Goal: Transaction & Acquisition: Purchase product/service

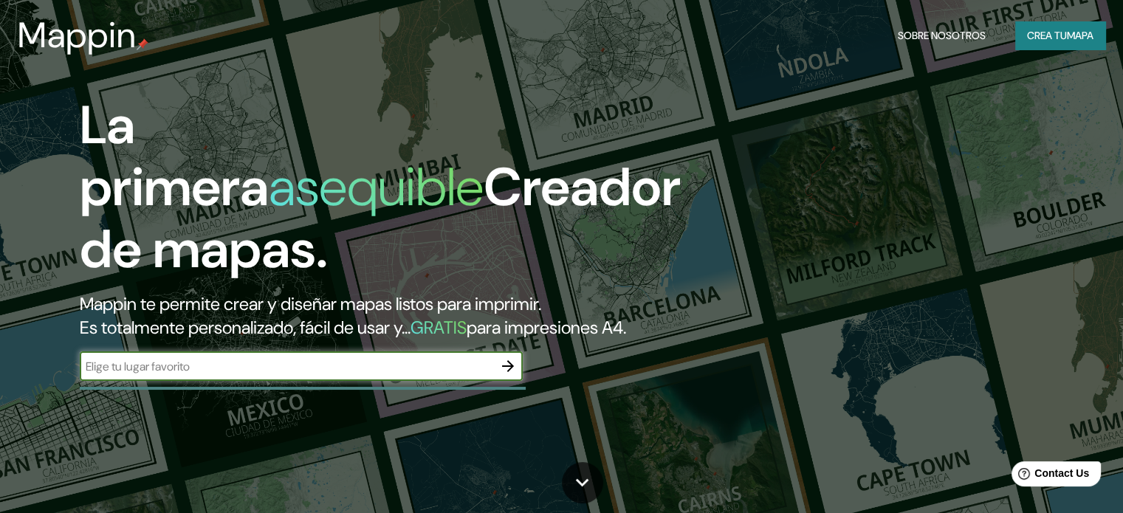
click at [394, 375] on input "text" at bounding box center [287, 366] width 414 height 17
type input "VALPARAISO [GEOGRAPHIC_DATA]"
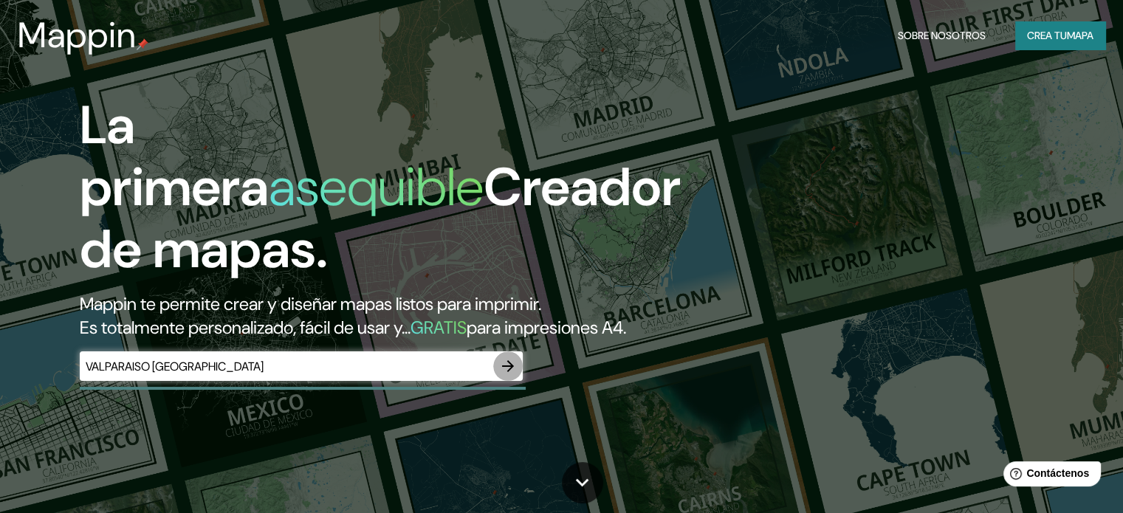
click at [507, 375] on icon "button" at bounding box center [508, 366] width 18 height 18
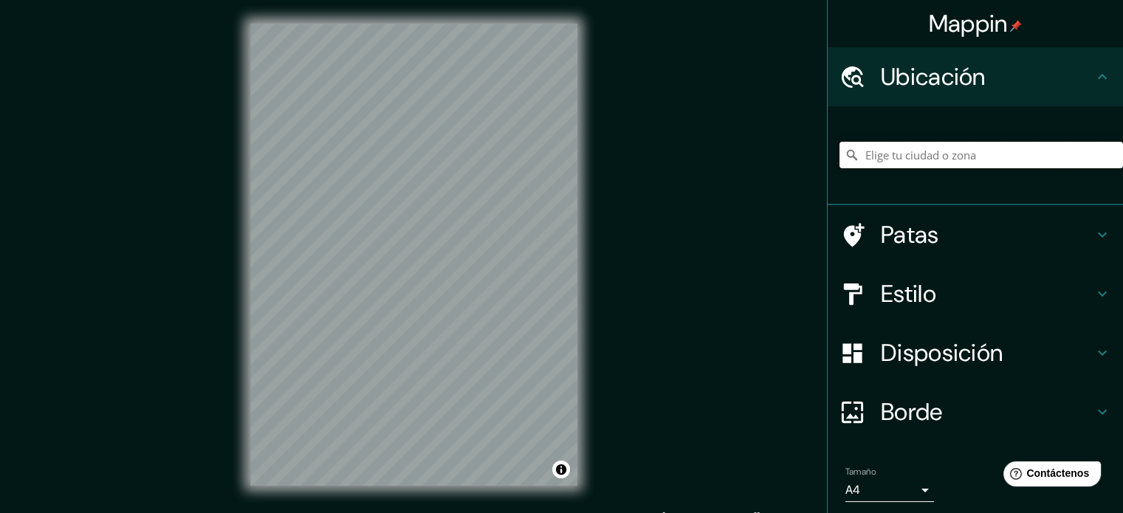
click at [931, 153] on input "Elige tu ciudad o zona" at bounding box center [982, 155] width 284 height 27
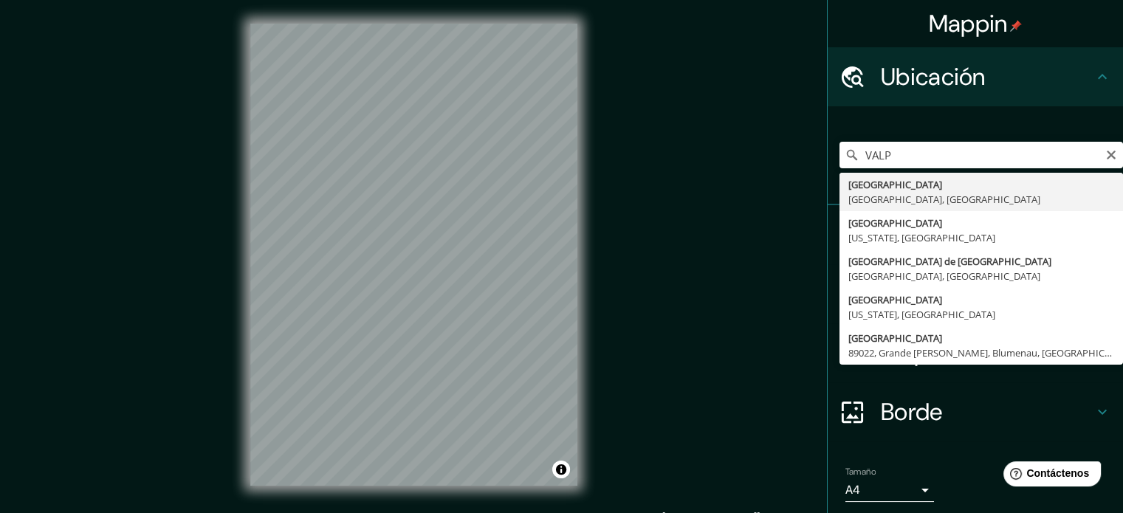
type input "[GEOGRAPHIC_DATA], [GEOGRAPHIC_DATA], [GEOGRAPHIC_DATA]"
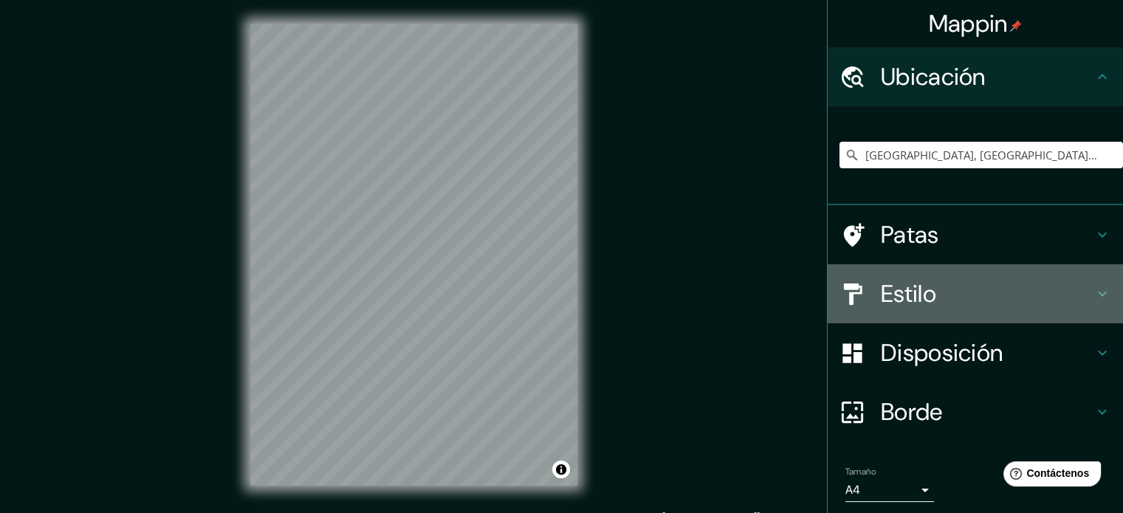
click at [933, 284] on h4 "Estilo" at bounding box center [987, 294] width 213 height 30
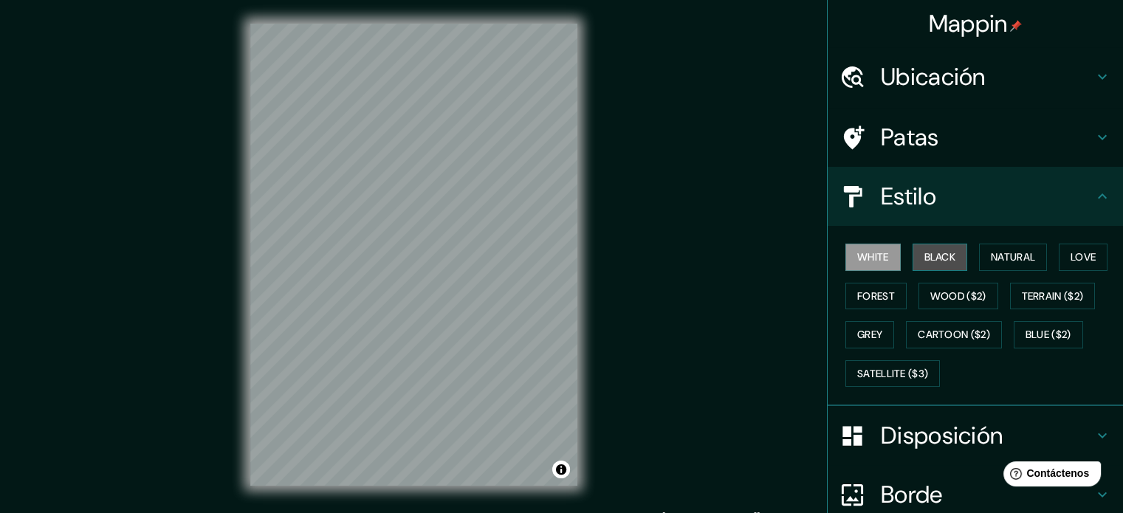
click at [931, 259] on button "Black" at bounding box center [940, 257] width 55 height 27
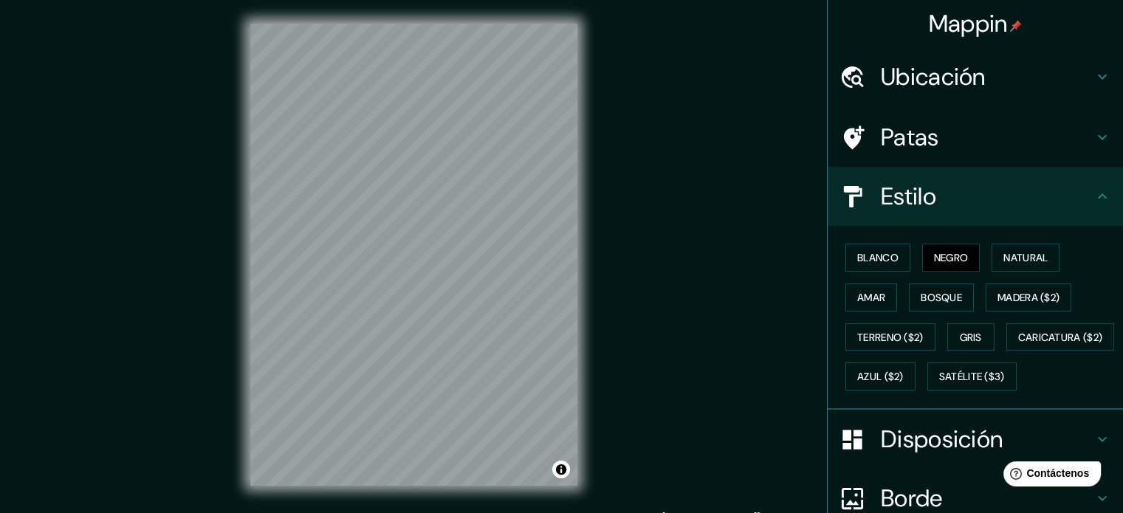
scroll to position [174, 0]
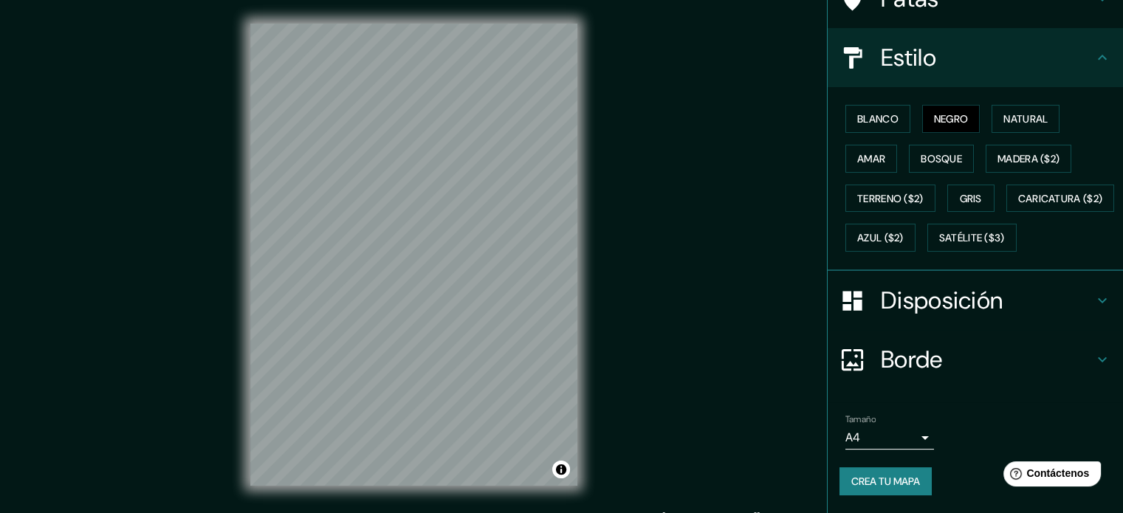
click at [1051, 311] on h4 "Disposición" at bounding box center [987, 301] width 213 height 30
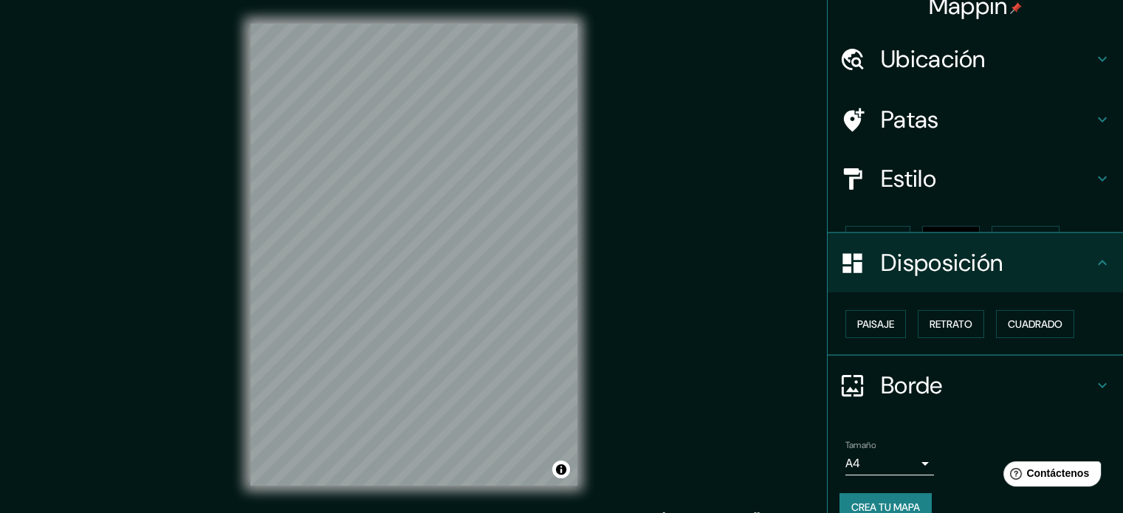
scroll to position [18, 0]
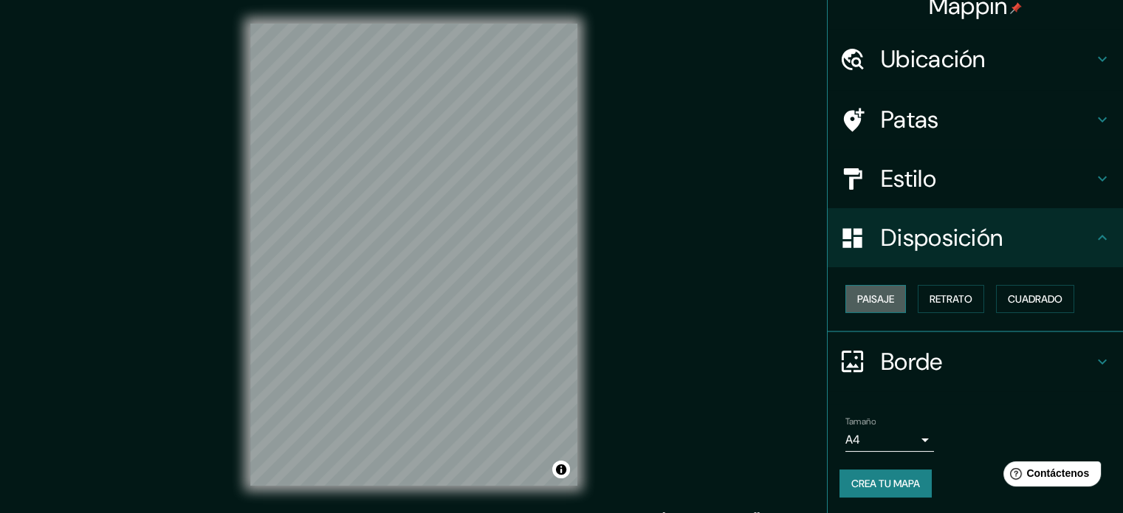
click at [879, 298] on font "Paisaje" at bounding box center [875, 298] width 37 height 13
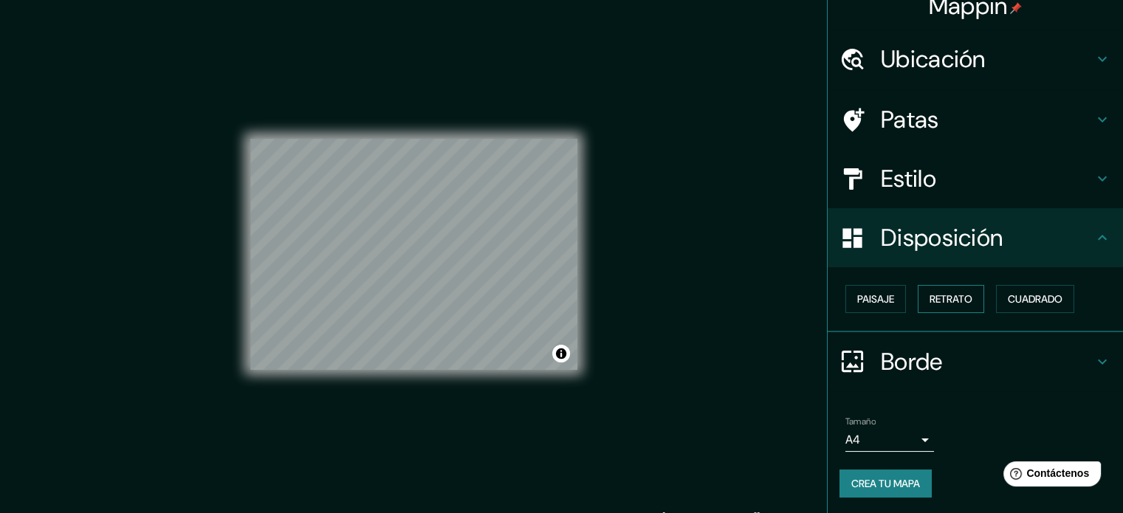
click at [949, 303] on font "Retrato" at bounding box center [951, 298] width 43 height 13
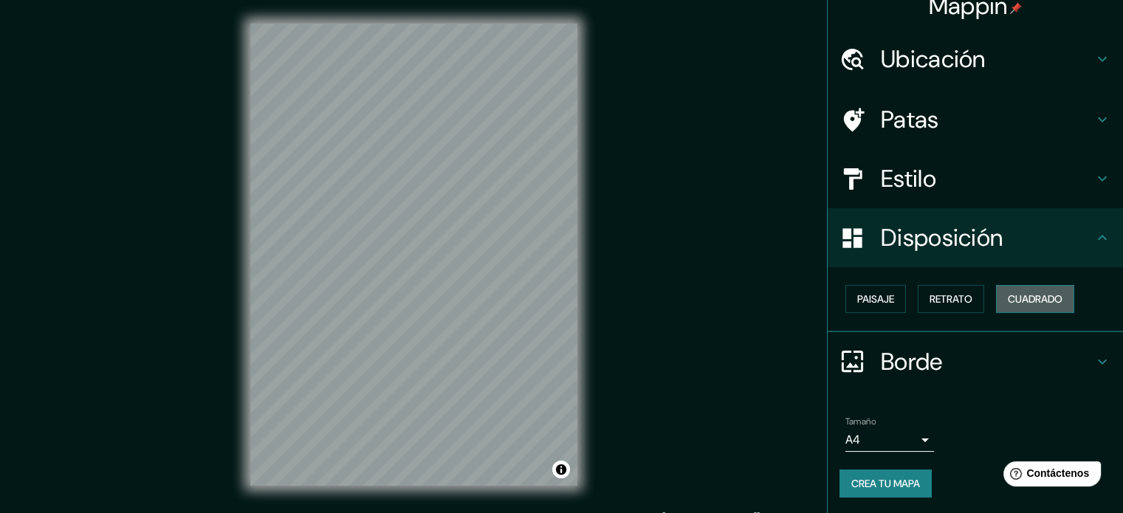
click at [1043, 301] on font "Cuadrado" at bounding box center [1035, 298] width 55 height 13
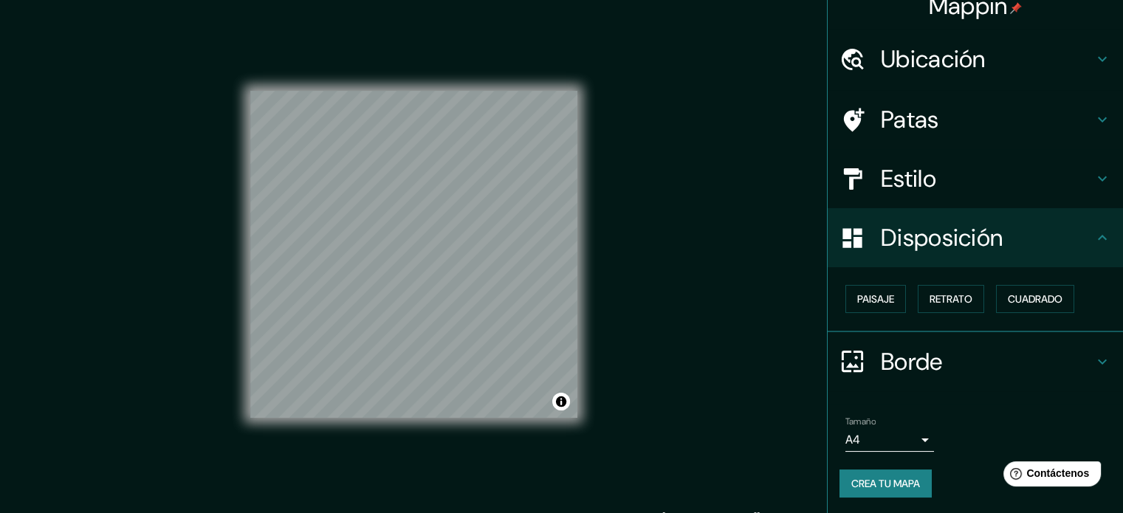
click at [981, 301] on div "Paisaje Retrato Cuadrado" at bounding box center [982, 299] width 284 height 40
click at [939, 301] on font "Retrato" at bounding box center [951, 298] width 43 height 13
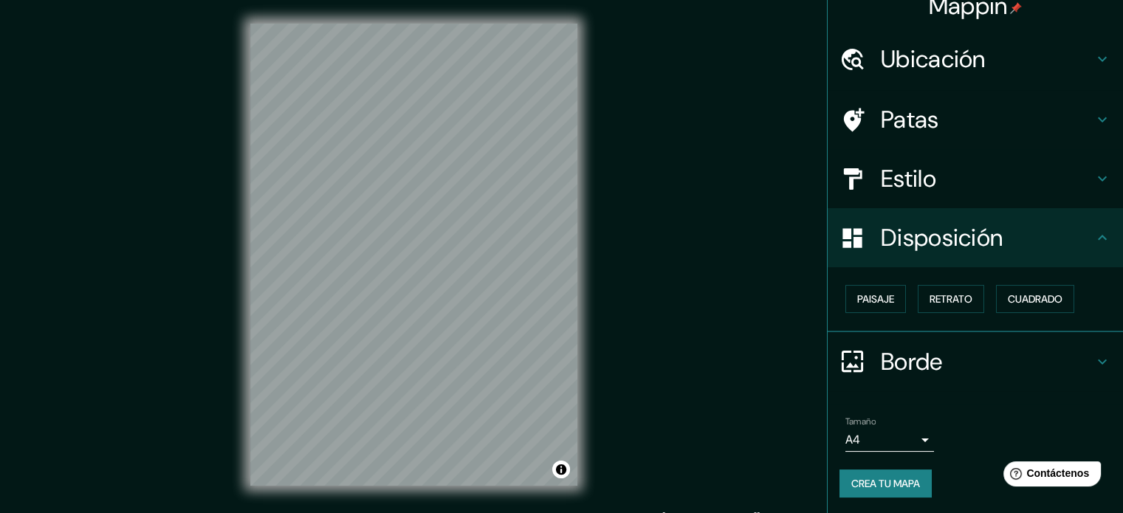
click at [981, 357] on h4 "Borde" at bounding box center [987, 362] width 213 height 30
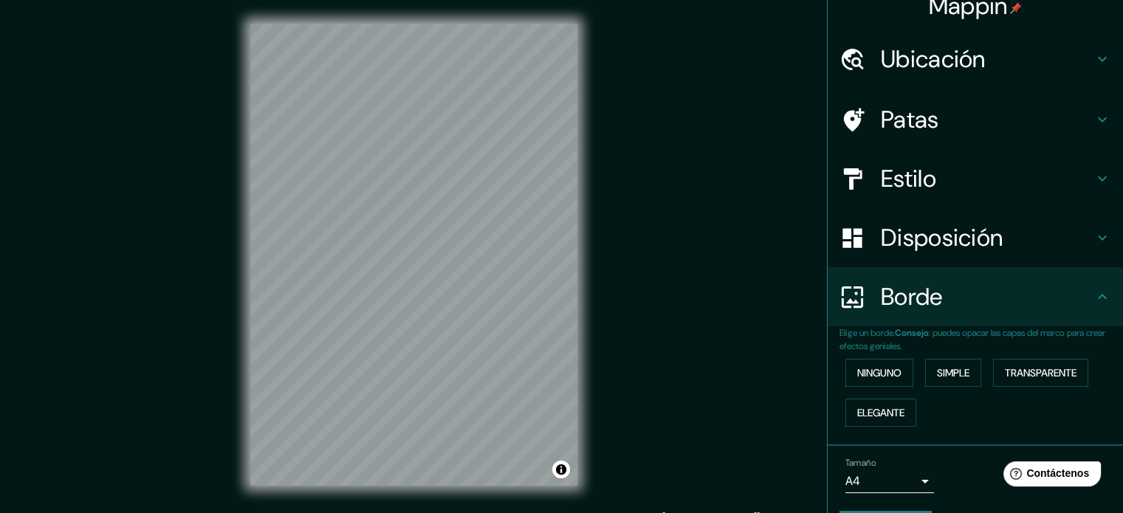
scroll to position [59, 0]
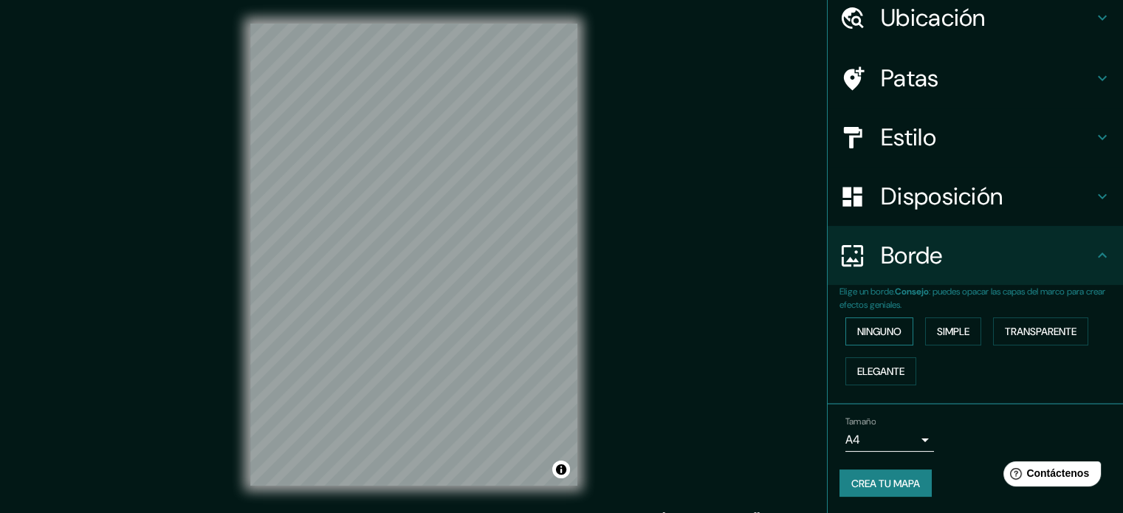
click at [896, 333] on button "Ninguno" at bounding box center [880, 332] width 68 height 28
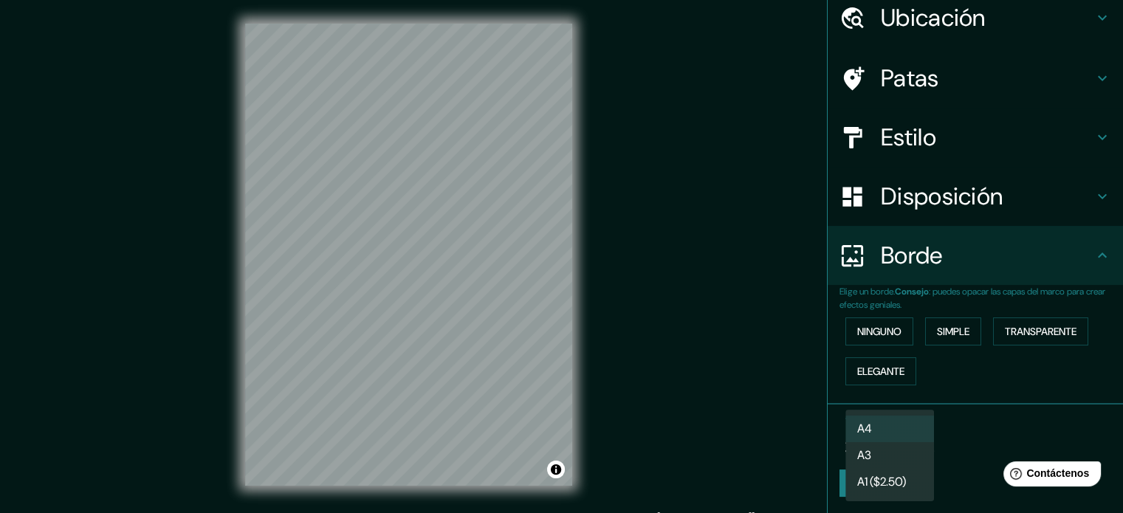
click at [909, 431] on body "Mappin Ubicación [GEOGRAPHIC_DATA], [GEOGRAPHIC_DATA], [GEOGRAPHIC_DATA] Patas …" at bounding box center [561, 256] width 1123 height 513
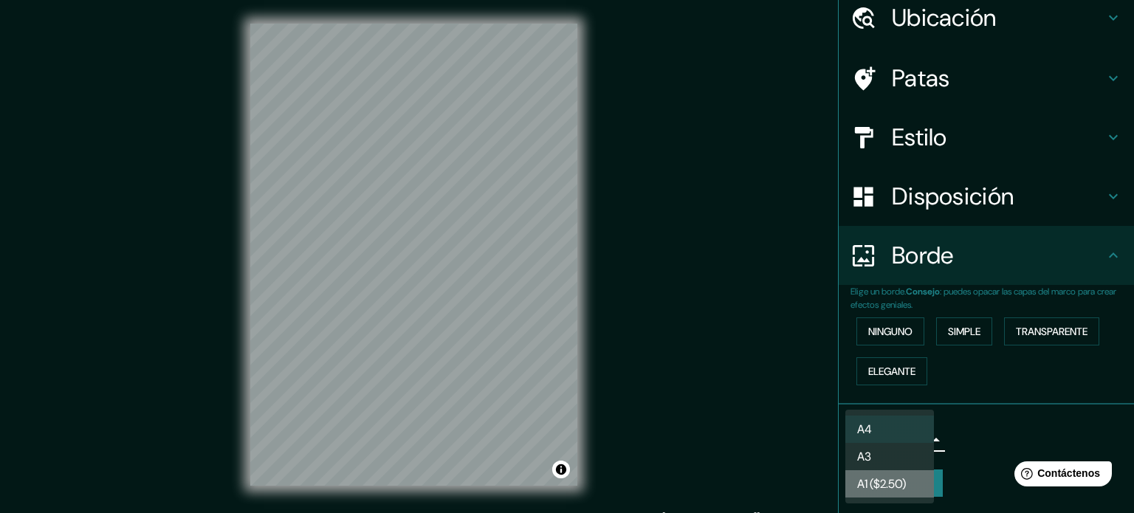
click at [899, 490] on font "A1 ($2.50)" at bounding box center [881, 484] width 49 height 16
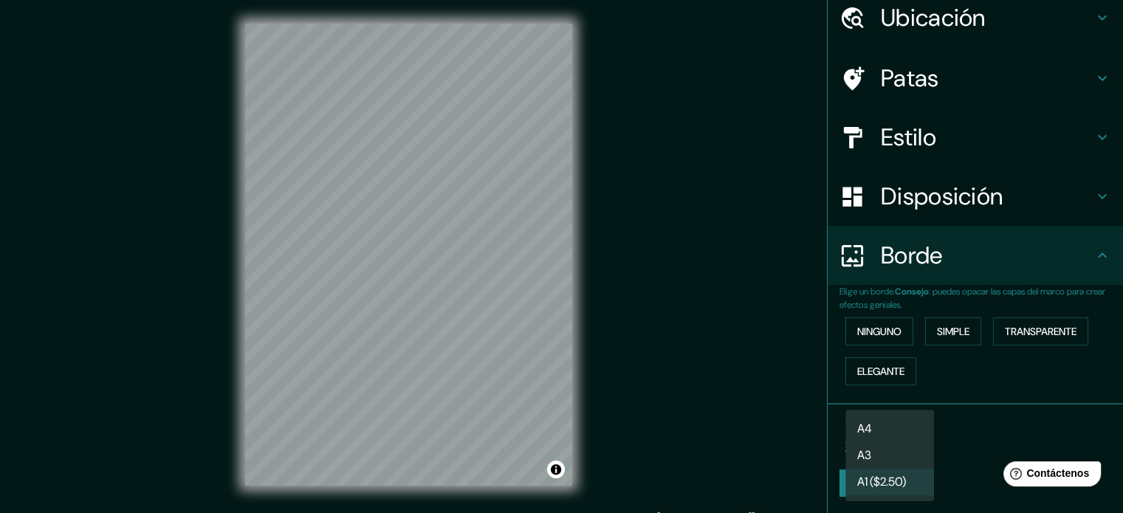
click at [916, 439] on body "Mappin Ubicación [GEOGRAPHIC_DATA], [GEOGRAPHIC_DATA], [GEOGRAPHIC_DATA] Patas …" at bounding box center [561, 256] width 1123 height 513
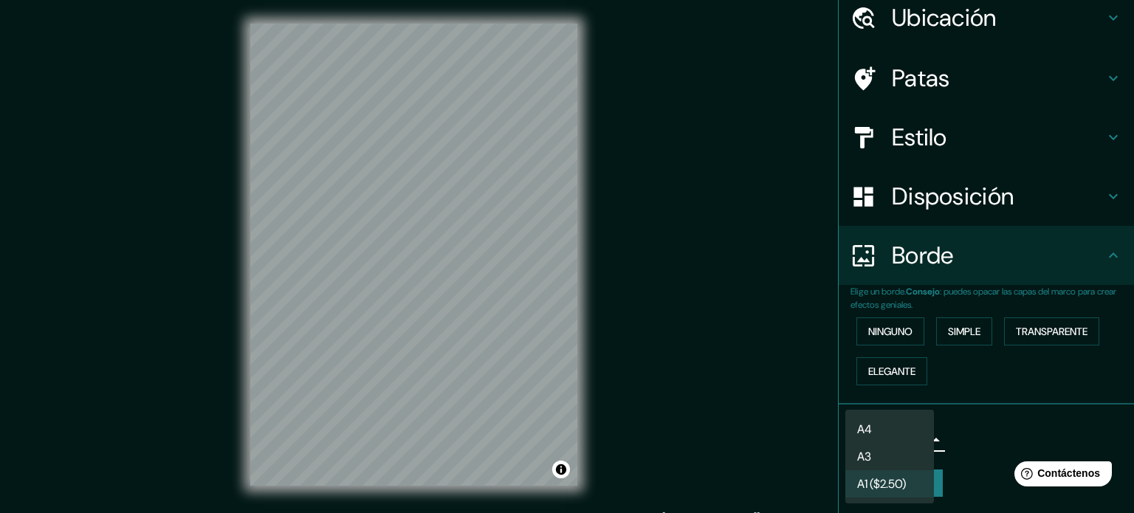
click at [896, 455] on li "A3" at bounding box center [890, 456] width 89 height 27
type input "a4"
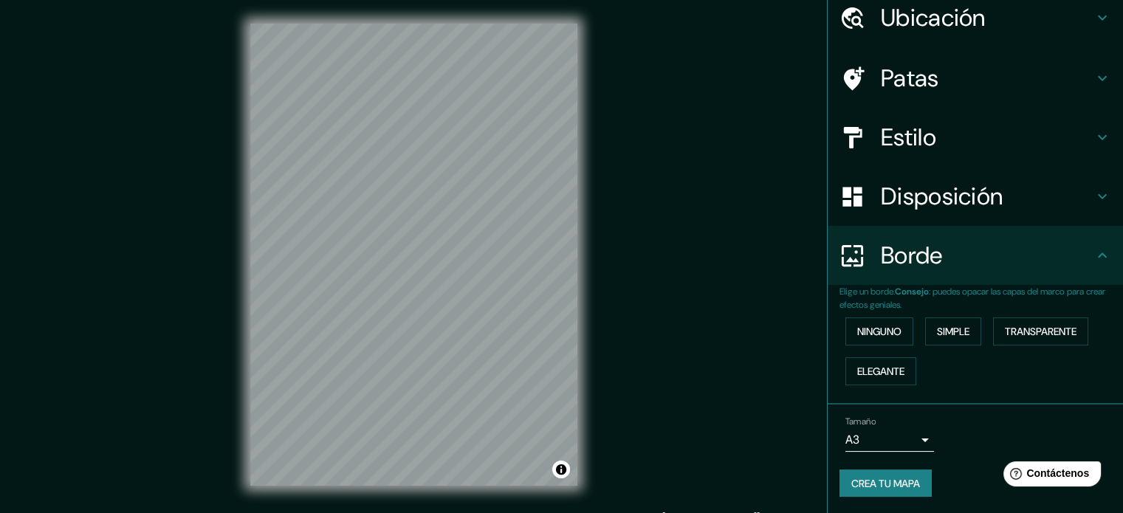
click at [624, 371] on div "Mappin Ubicación [GEOGRAPHIC_DATA], [GEOGRAPHIC_DATA], [GEOGRAPHIC_DATA] Patas …" at bounding box center [561, 266] width 1123 height 533
